Goal: Information Seeking & Learning: Learn about a topic

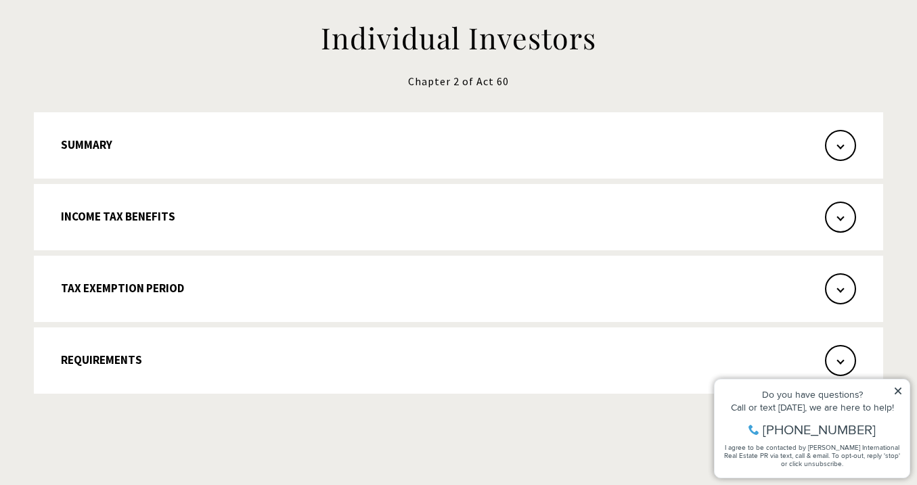
scroll to position [288, 0]
click at [842, 292] on span "button" at bounding box center [840, 287] width 31 height 31
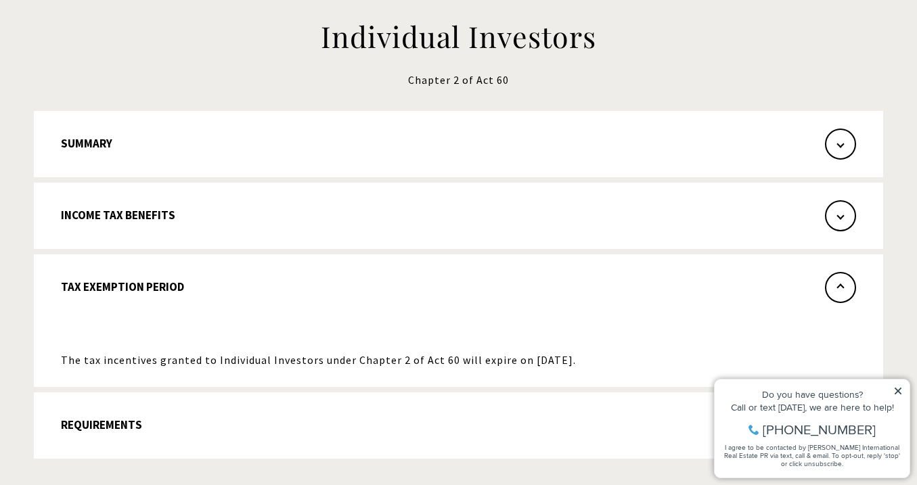
click at [842, 292] on span "button" at bounding box center [840, 287] width 31 height 31
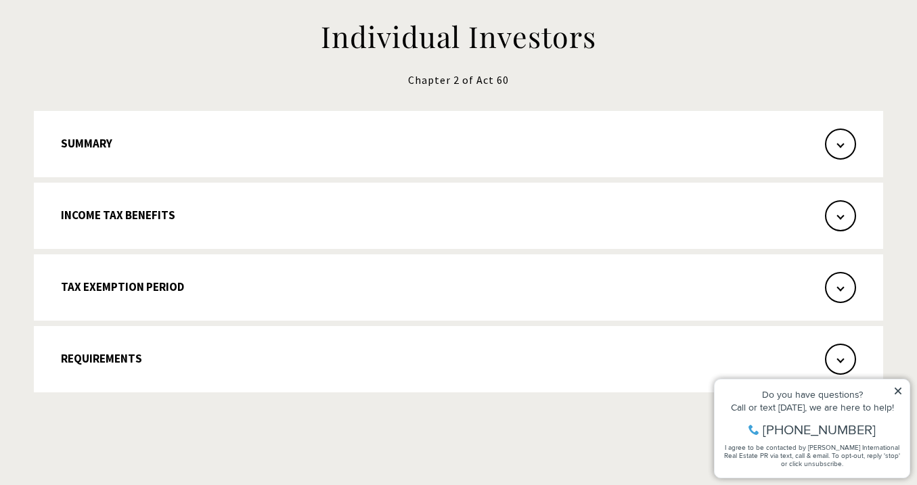
click at [898, 390] on icon at bounding box center [897, 390] width 9 height 9
click at [902, 393] on icon at bounding box center [897, 390] width 9 height 9
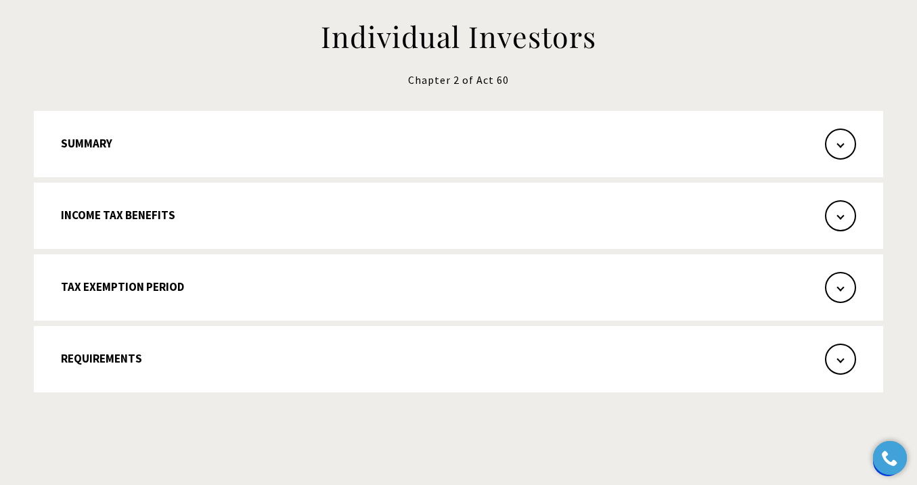
click at [845, 358] on span "button" at bounding box center [840, 359] width 31 height 31
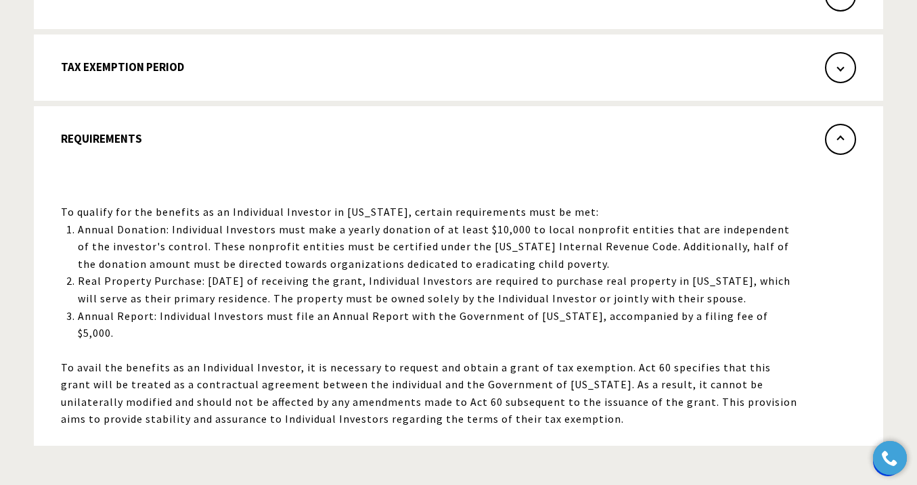
scroll to position [510, 0]
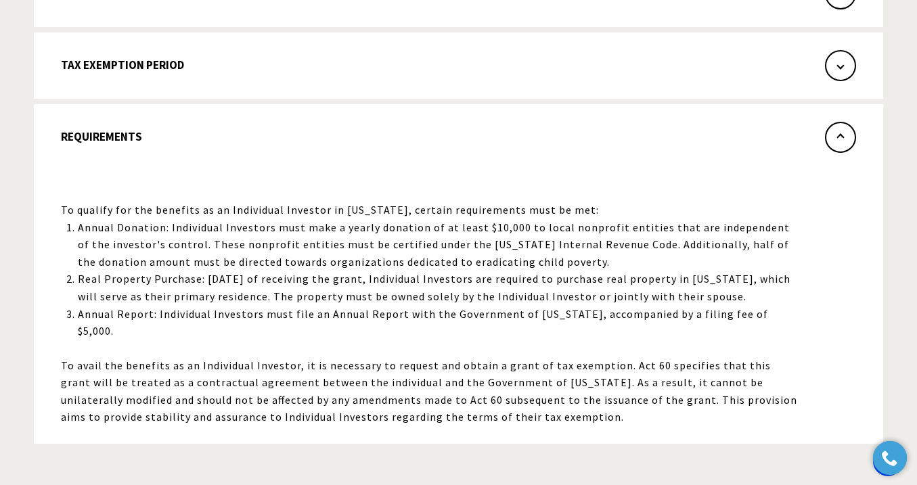
click at [845, 134] on span "button" at bounding box center [840, 137] width 31 height 31
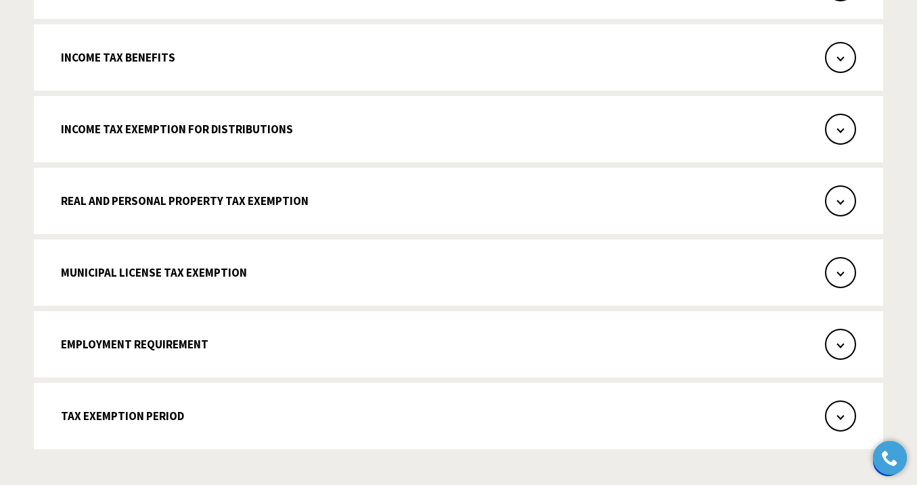
scroll to position [1000, 0]
click at [837, 196] on span "button" at bounding box center [840, 201] width 31 height 31
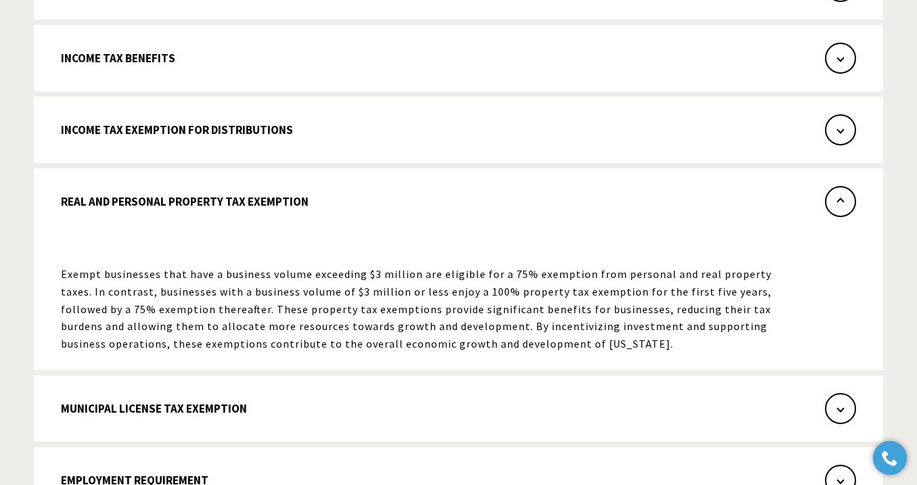
click at [833, 201] on span "button" at bounding box center [840, 201] width 31 height 31
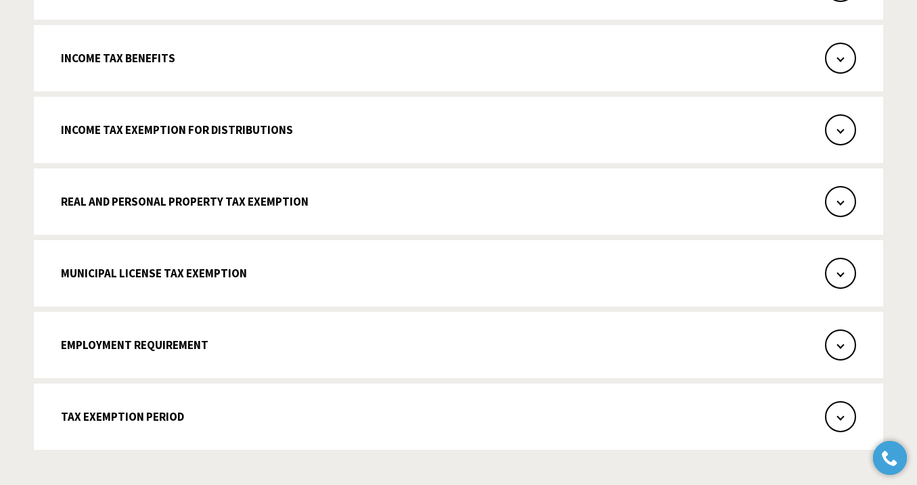
click at [844, 129] on span "button" at bounding box center [840, 129] width 31 height 31
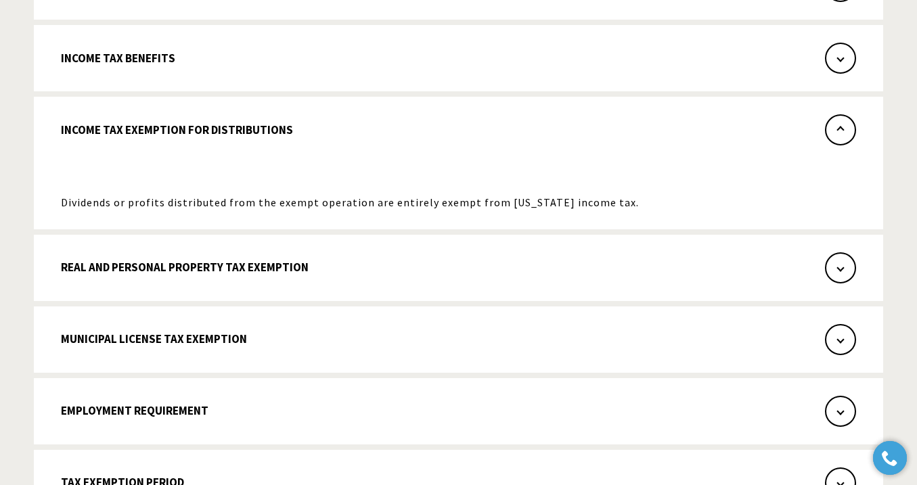
click at [844, 129] on span "button" at bounding box center [840, 129] width 31 height 31
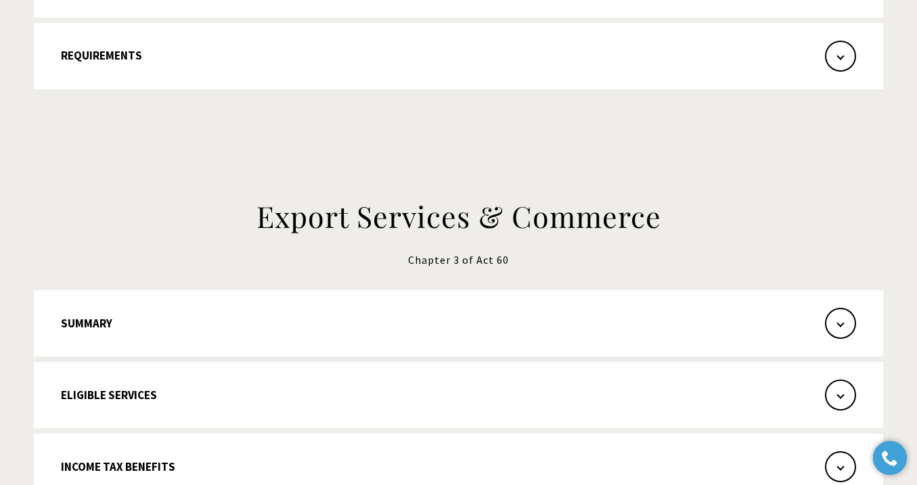
scroll to position [585, 0]
